Goal: Information Seeking & Learning: Check status

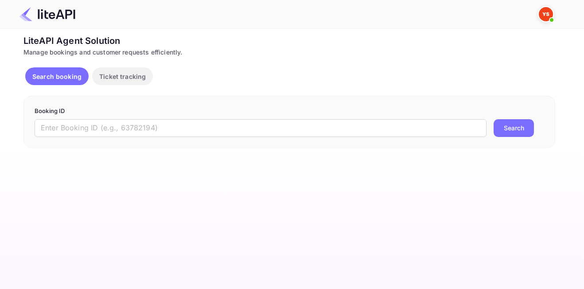
click at [266, 118] on form "Booking ID ​ Search" at bounding box center [290, 122] width 510 height 30
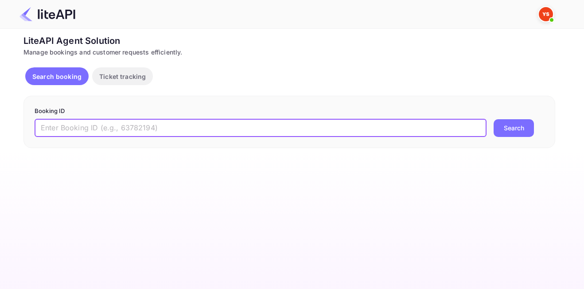
drag, startPoint x: 299, startPoint y: 126, endPoint x: 312, endPoint y: 128, distance: 13.0
click at [299, 126] on input "text" at bounding box center [261, 128] width 452 height 18
paste input "8424367"
type input "8424367"
click at [521, 131] on button "Search" at bounding box center [514, 128] width 40 height 18
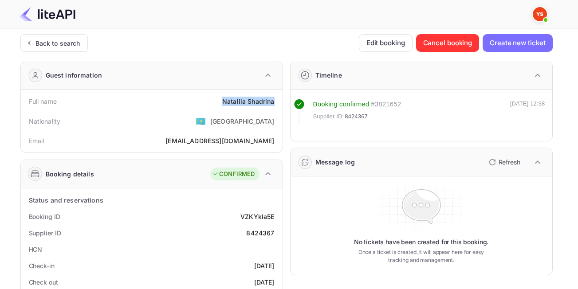
drag, startPoint x: 222, startPoint y: 103, endPoint x: 274, endPoint y: 105, distance: 52.3
click at [274, 105] on div "Full name [PERSON_NAME]" at bounding box center [151, 101] width 255 height 16
copy div "[PERSON_NAME]"
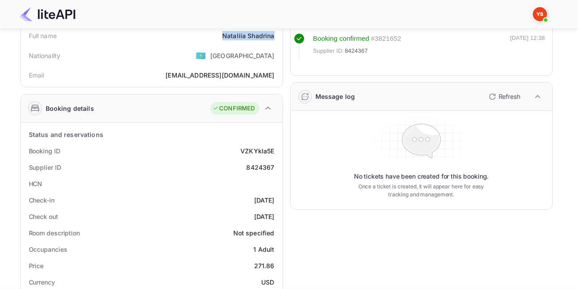
scroll to position [133, 0]
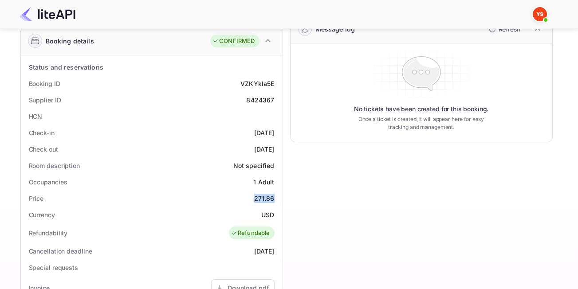
drag, startPoint x: 247, startPoint y: 195, endPoint x: 278, endPoint y: 200, distance: 30.9
click at [278, 200] on div "Price 271.86" at bounding box center [151, 198] width 255 height 16
copy div "271.86"
